Goal: Transaction & Acquisition: Purchase product/service

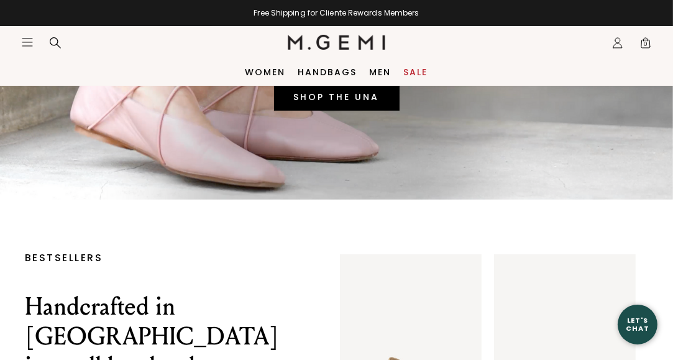
scroll to position [202, 0]
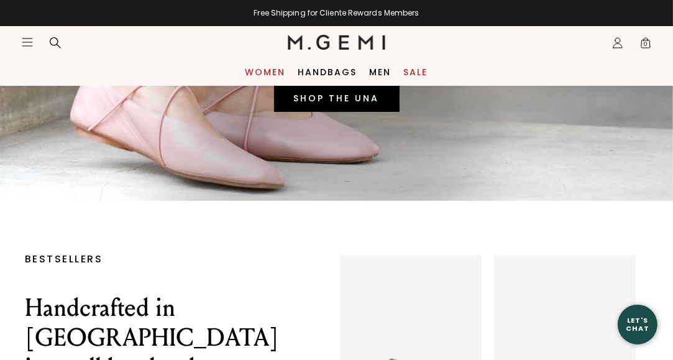
click at [257, 70] on link "Women" at bounding box center [265, 72] width 40 height 10
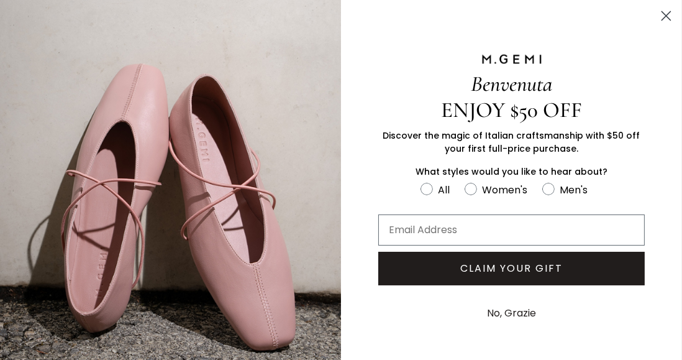
click at [656, 16] on circle "Close dialog" at bounding box center [666, 16] width 21 height 21
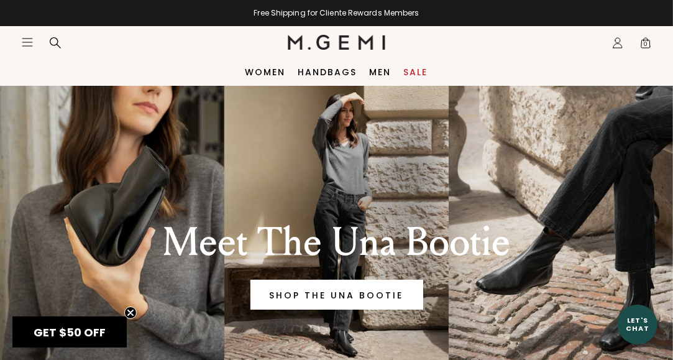
click at [419, 68] on link "Sale" at bounding box center [416, 72] width 24 height 10
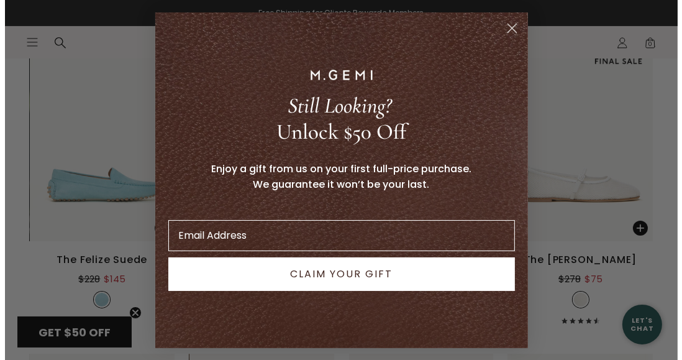
scroll to position [4393, 0]
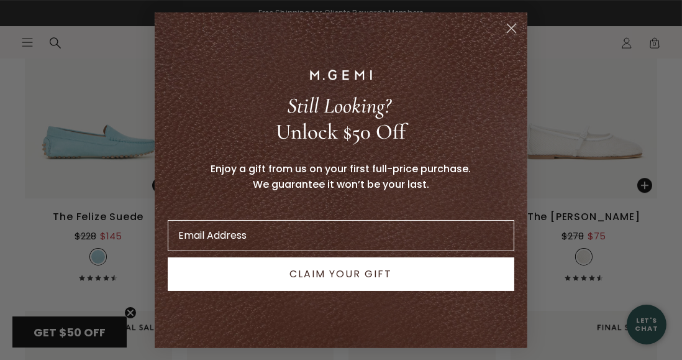
click at [507, 26] on circle "Close dialog" at bounding box center [512, 28] width 21 height 21
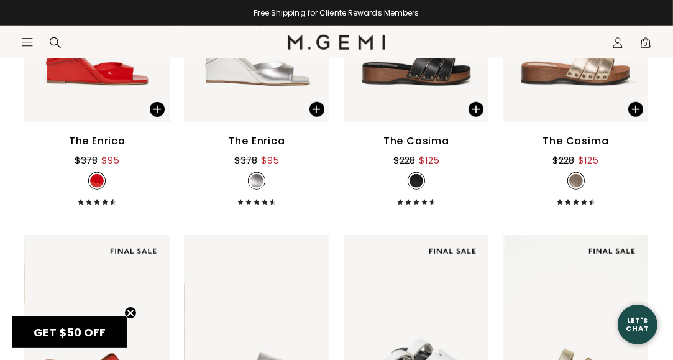
scroll to position [5100, 0]
